Goal: Navigation & Orientation: Find specific page/section

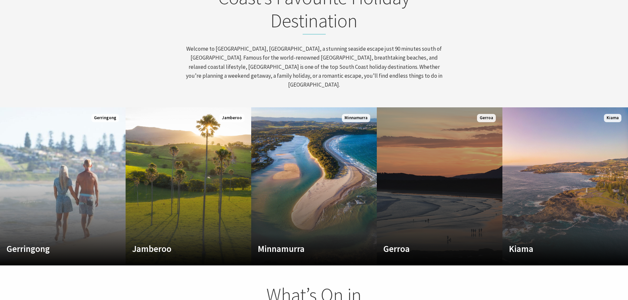
scroll to position [395, 0]
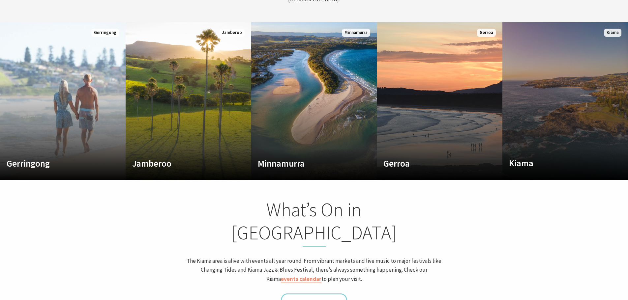
click at [559, 112] on link "Custom Image Used Kiama Where the sea makes a noise Read More Kiama" at bounding box center [565, 101] width 126 height 158
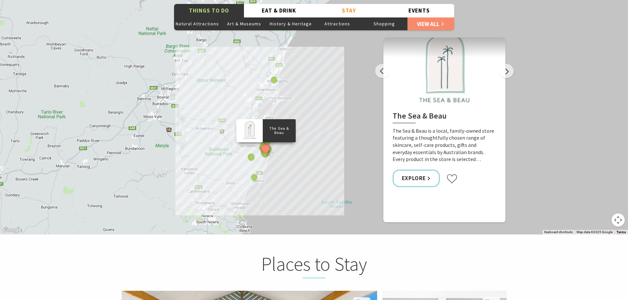
scroll to position [1087, 0]
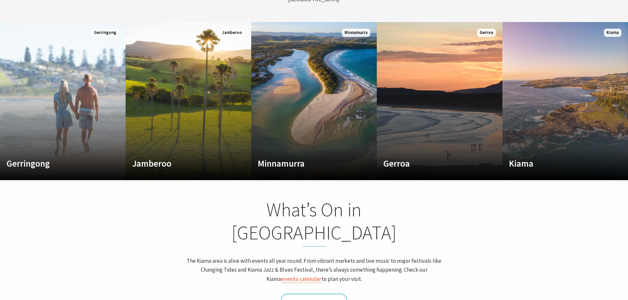
scroll to position [106, 632]
